Goal: Information Seeking & Learning: Learn about a topic

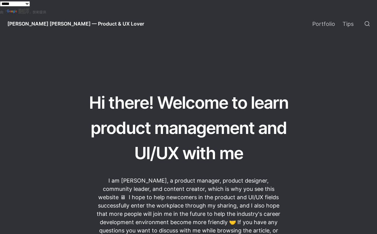
scroll to position [137, 0]
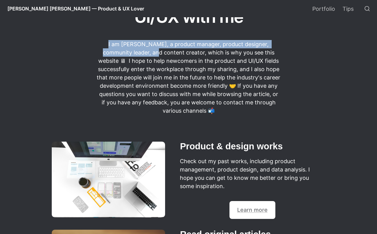
drag, startPoint x: 158, startPoint y: 41, endPoint x: 126, endPoint y: 58, distance: 36.4
click at [126, 58] on p "I am [PERSON_NAME], a product manager, product designer, community leader, and …" at bounding box center [188, 77] width 185 height 77
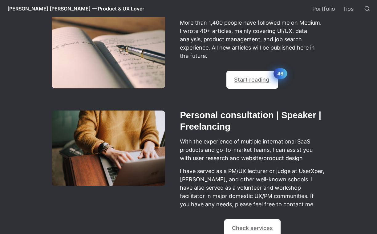
scroll to position [297, 0]
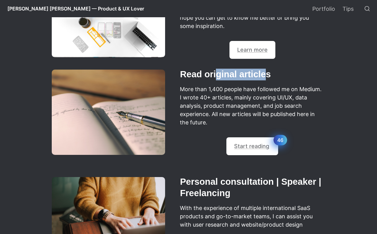
drag, startPoint x: 218, startPoint y: 75, endPoint x: 266, endPoint y: 78, distance: 47.5
click at [266, 78] on h2 "Read original articles" at bounding box center [252, 75] width 146 height 14
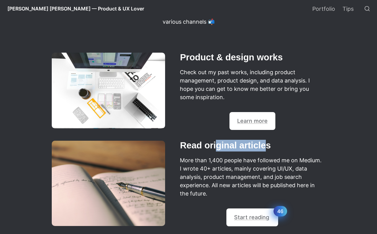
scroll to position [409, 0]
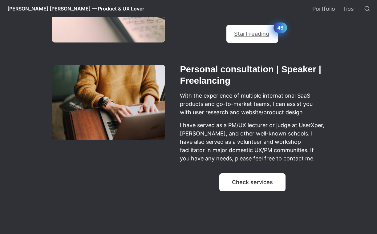
click at [248, 186] on link "Check services" at bounding box center [252, 182] width 41 height 6
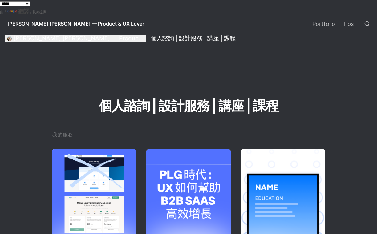
click at [84, 42] on div "[PERSON_NAME] [PERSON_NAME] — Product & UX Lover" at bounding box center [79, 38] width 131 height 7
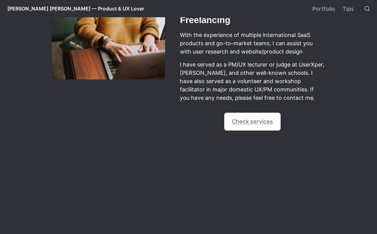
scroll to position [569, 0]
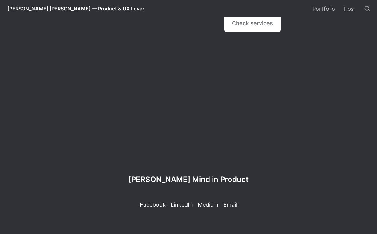
click at [195, 205] on div "Facebook LinkedIn Medium Email" at bounding box center [189, 203] width 318 height 12
click at [186, 205] on p "LinkedIn" at bounding box center [182, 205] width 22 height 8
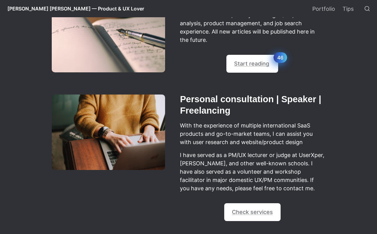
scroll to position [368, 0]
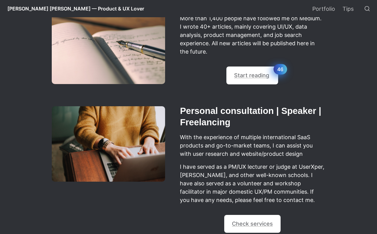
click at [208, 121] on h2 "Personal consultation | Speaker | Freelancing" at bounding box center [252, 116] width 146 height 25
click at [242, 227] on link "Check services" at bounding box center [252, 224] width 41 height 6
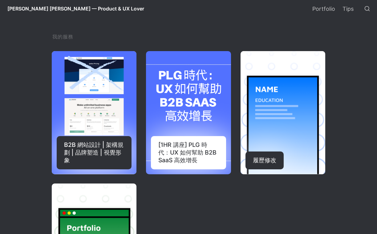
scroll to position [220, 0]
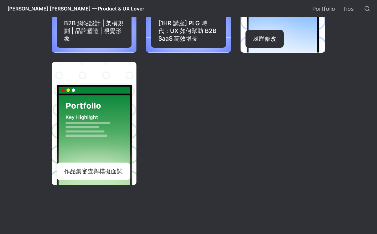
click at [84, 165] on div "作品集審查與模擬面試" at bounding box center [93, 172] width 73 height 18
click at [100, 169] on div "作品集審查與模擬面試" at bounding box center [93, 172] width 73 height 18
click at [115, 132] on link "作品集審查與模擬面試" at bounding box center [94, 123] width 85 height 123
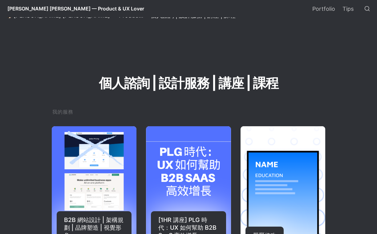
scroll to position [0, 0]
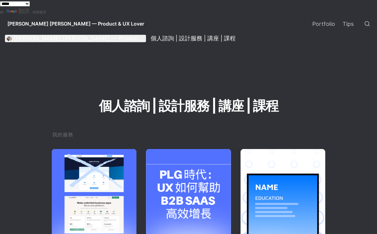
click at [58, 36] on div "[PERSON_NAME] [PERSON_NAME] — Product & UX Lover" at bounding box center [79, 38] width 131 height 7
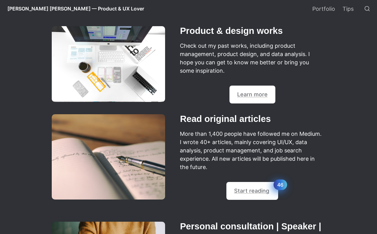
scroll to position [277, 0]
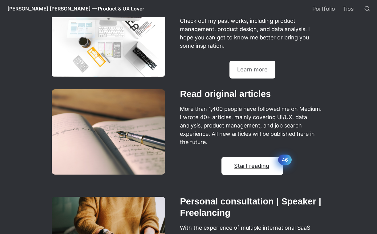
click at [247, 172] on div "💡 Start reading 46" at bounding box center [253, 166] width 62 height 18
click at [232, 163] on div "💡 Start reading 46" at bounding box center [253, 166] width 62 height 18
click at [256, 163] on div "💡 Start reading 46" at bounding box center [253, 166] width 62 height 18
click at [105, 112] on img at bounding box center [108, 131] width 113 height 85
click at [251, 175] on div "💡 Start reading 46" at bounding box center [253, 166] width 62 height 18
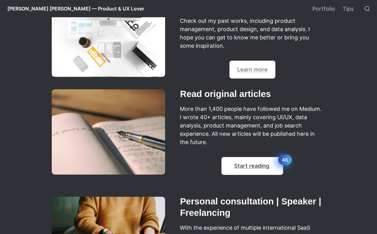
click at [251, 167] on link "Start reading" at bounding box center [251, 166] width 35 height 6
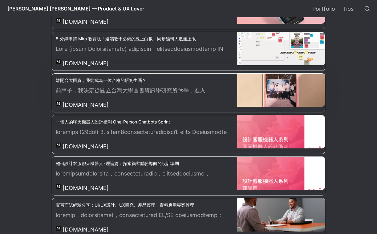
scroll to position [1591, 0]
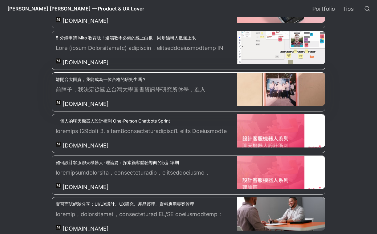
click at [125, 77] on h5 "離開台大圖資，我能成為一位合格的研究生嗎？" at bounding box center [146, 79] width 181 height 6
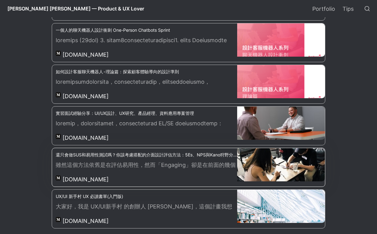
scroll to position [1691, 0]
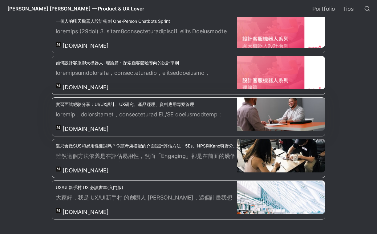
click at [152, 105] on div "實習面試經驗分享：UI/UX設計、UX研究、產品經理、資料應用專案管理 [DOMAIN_NAME]" at bounding box center [144, 117] width 185 height 39
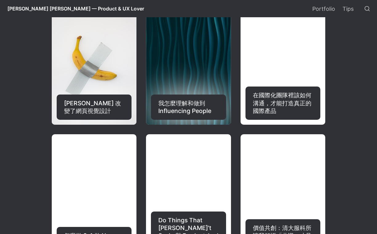
scroll to position [837, 0]
